Goal: Information Seeking & Learning: Learn about a topic

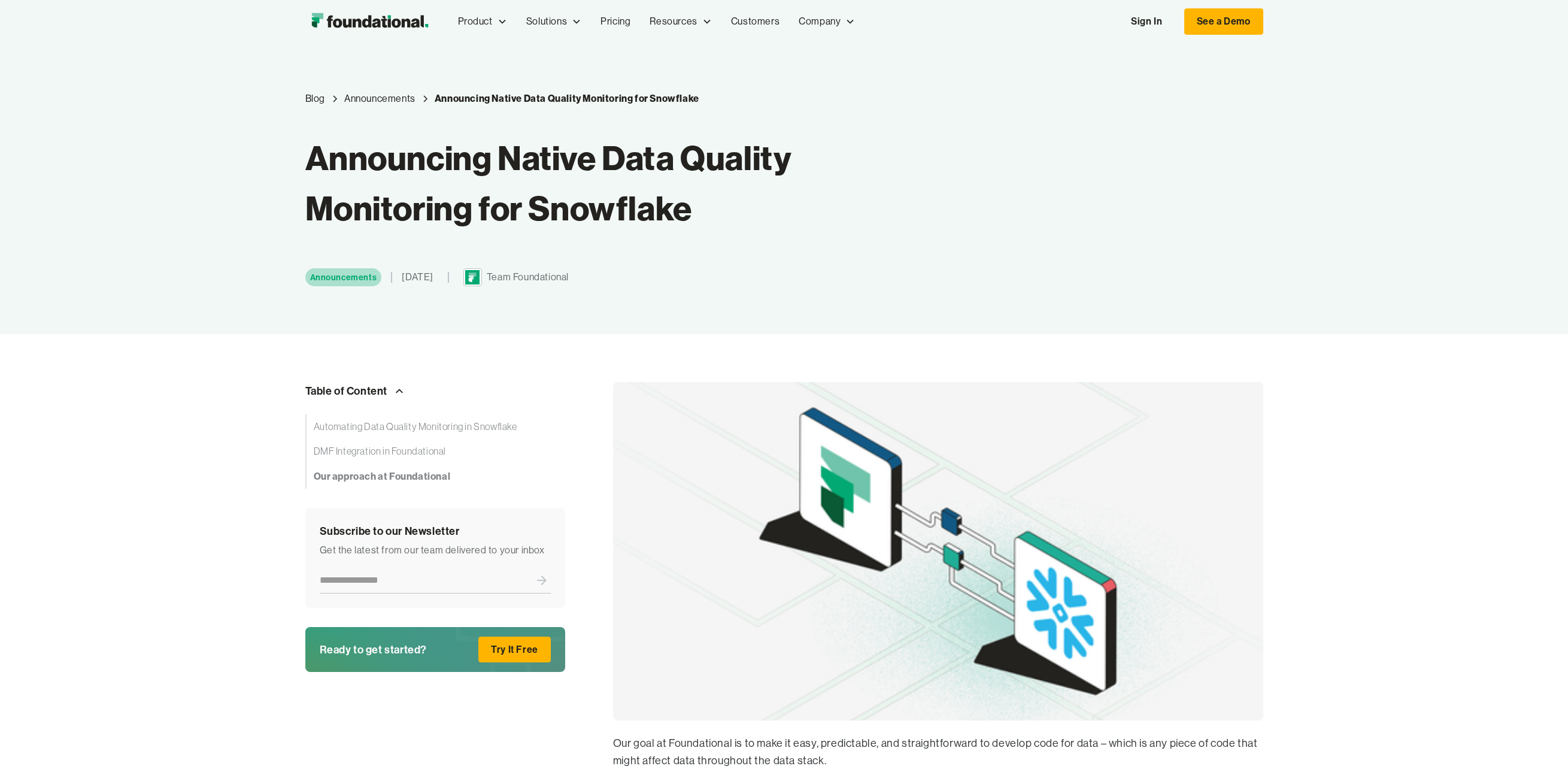
click at [399, 31] on img "home" at bounding box center [370, 22] width 129 height 24
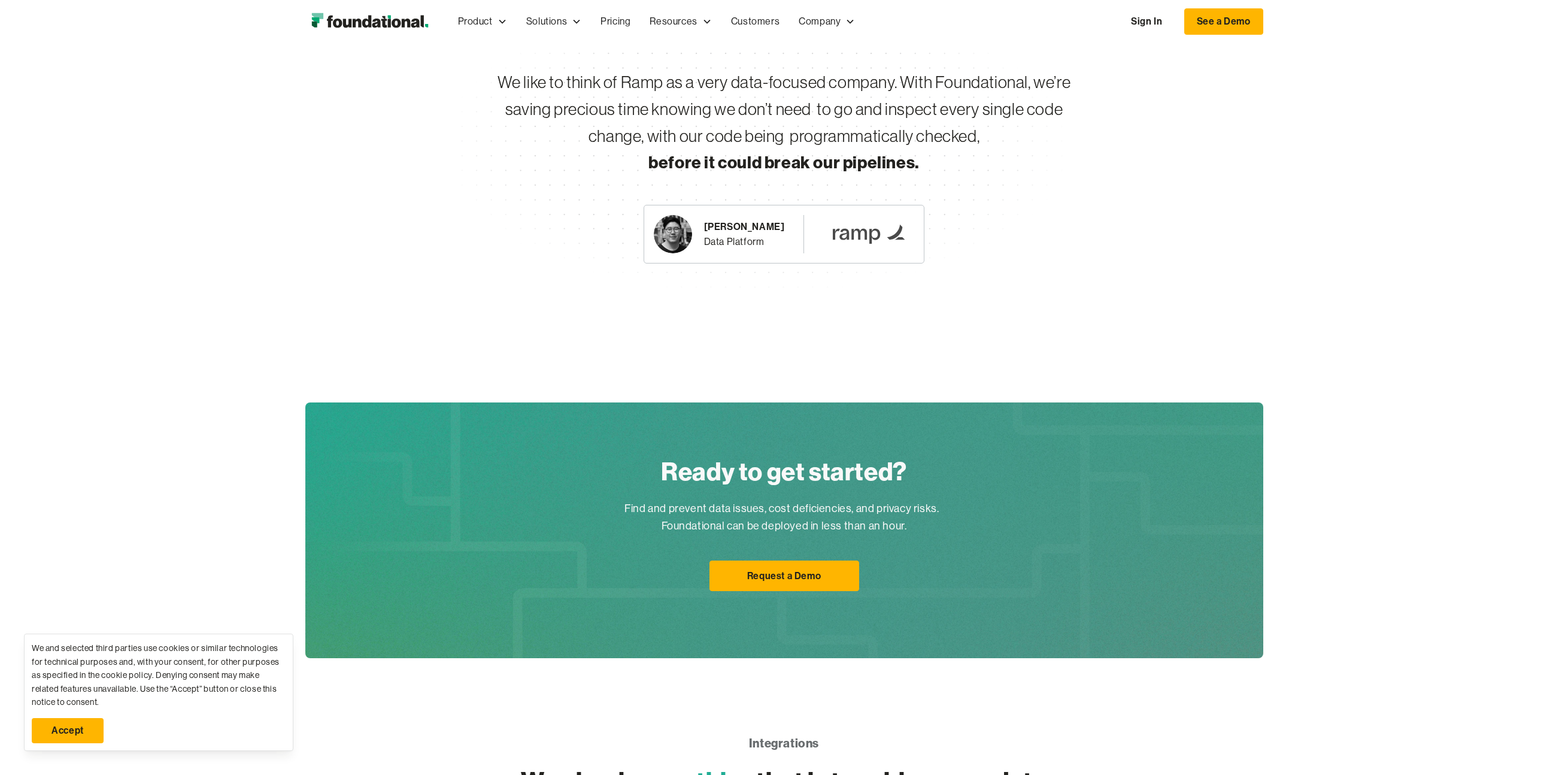
scroll to position [2364, 0]
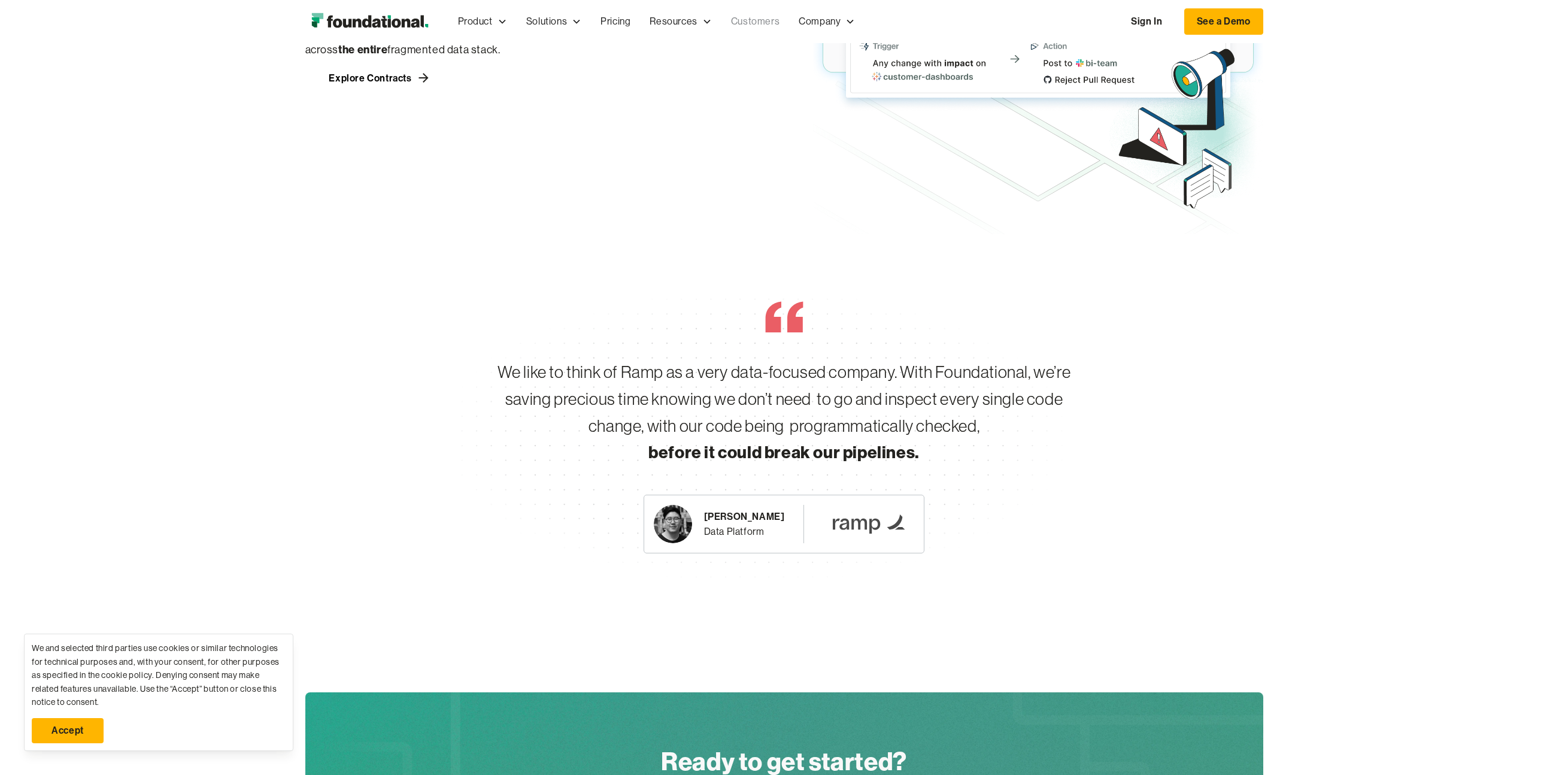
click at [758, 19] on link "Customers" at bounding box center [755, 22] width 67 height 39
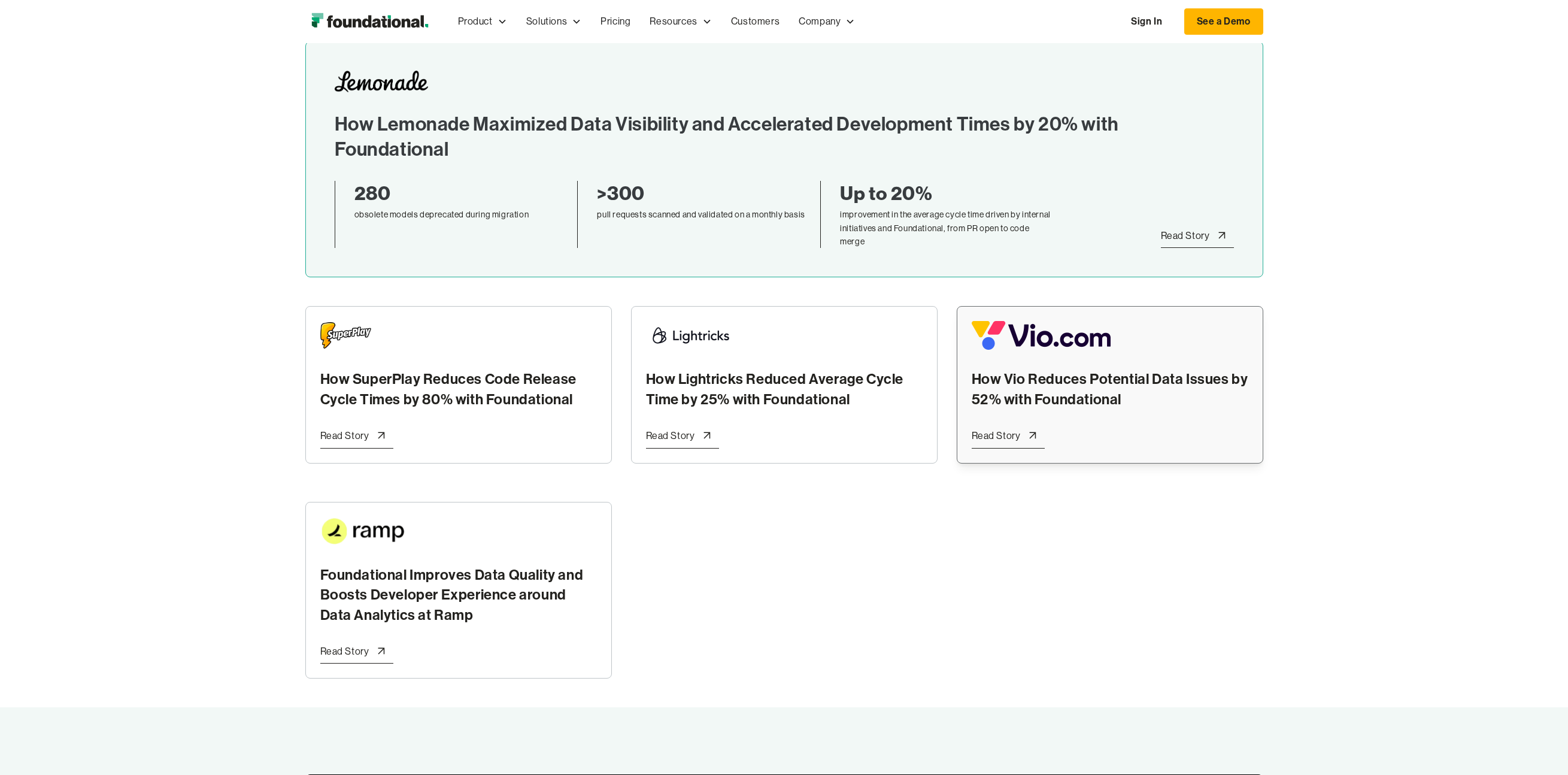
scroll to position [221, 0]
click at [594, 424] on link "How SuperPlay Reduces Code Release Cycle Times by 80% with Foundational Read St…" at bounding box center [459, 384] width 306 height 157
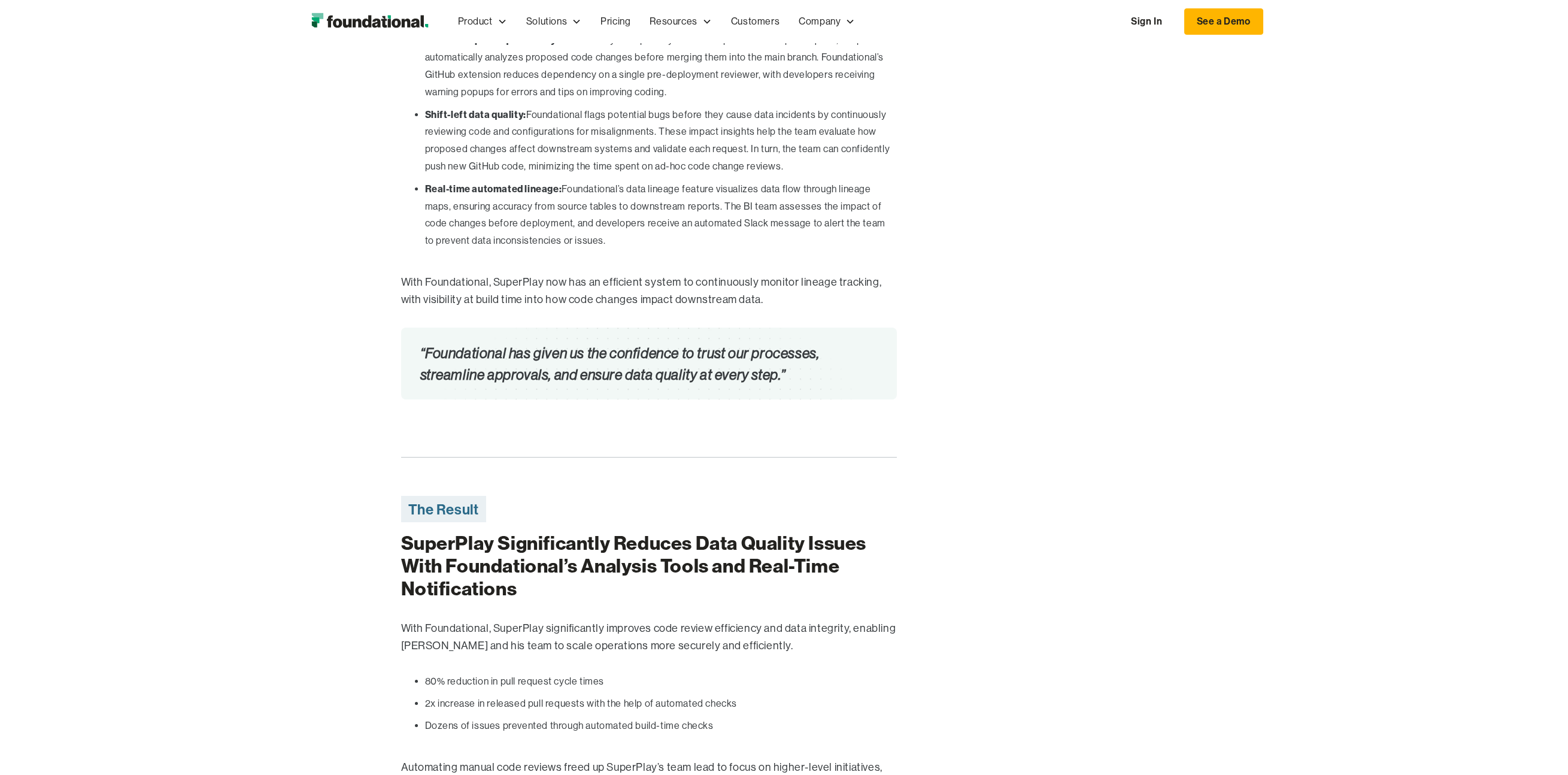
scroll to position [2208, 0]
